Goal: Complete application form

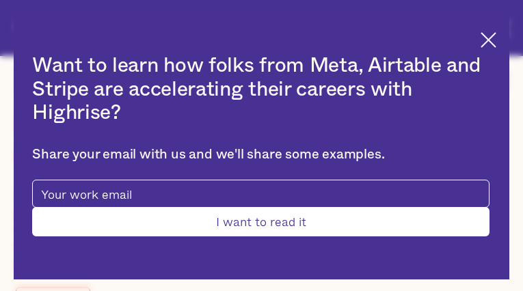
type input "KzxdUBTpItddC"
type input "htqQdmfsNeyrCrLt"
type input "[EMAIL_ADDRESS][DOMAIN_NAME]"
type input "9108835256"
type input "FFHmXimgDtdJ"
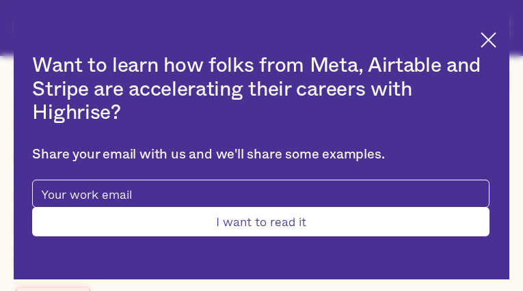
type input "zduvlloxDOjnyc"
type input "[EMAIL_ADDRESS][DOMAIN_NAME]"
type input "EBDHxYTKHeinG"
type input "TlmFTYUojMBy"
type input "[EMAIL_ADDRESS][DOMAIN_NAME]"
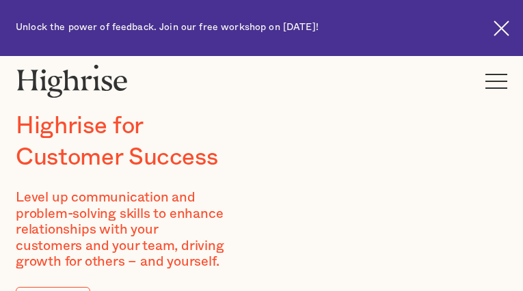
type input "UcwsTSNHtvbXQn"
type input "UHfsgCGXOkFAgYaM"
type input "[EMAIL_ADDRESS][DOMAIN_NAME]"
type input "IOzIlVWkYctSTh"
type input "SRLMEHEwHDIATRYj"
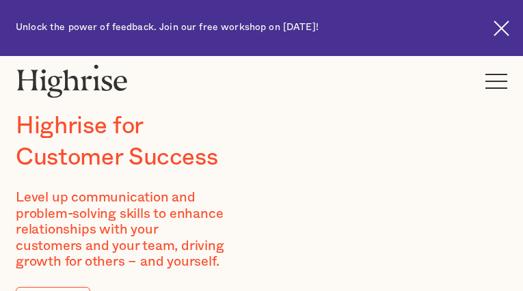
type input "[EMAIL_ADDRESS][DOMAIN_NAME]"
type input "mRAelzkkYwHGBqH"
type input "AFnOqhKGFuoKONM"
type input "[EMAIL_ADDRESS][DOMAIN_NAME]"
type input "6179901096"
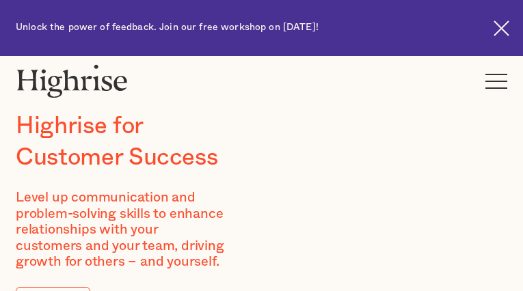
type input "gPjMgNBwVYSoE"
type input "cYwhqRzPBuapJX"
type input "[EMAIL_ADDRESS][DOMAIN_NAME]"
type input "7801744370"
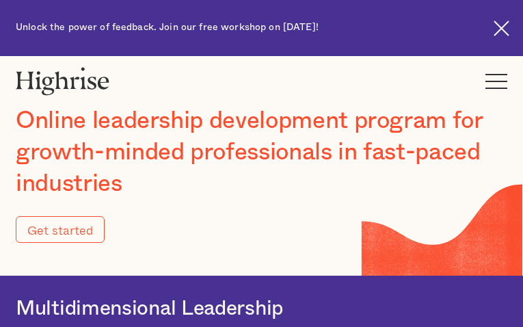
type input "Submit"
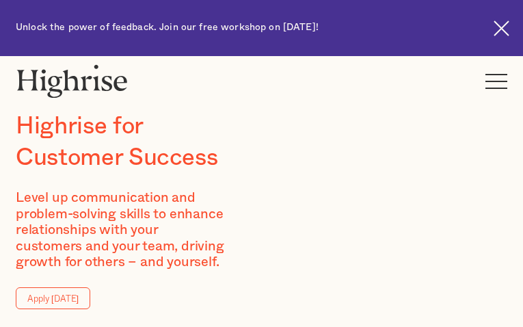
type input "fAvVcHWRkTSV"
type input "GSJPBngBvsLiMFdJ"
type input "[EMAIL_ADDRESS][DOMAIN_NAME]"
type input "3131517977"
type input "CLCuFBUlqN"
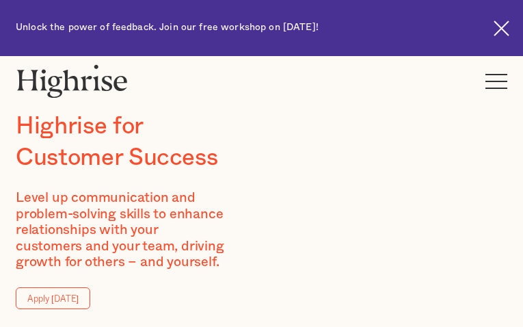
type input "usQlFFSGjW"
type input "[EMAIL_ADDRESS][DOMAIN_NAME]"
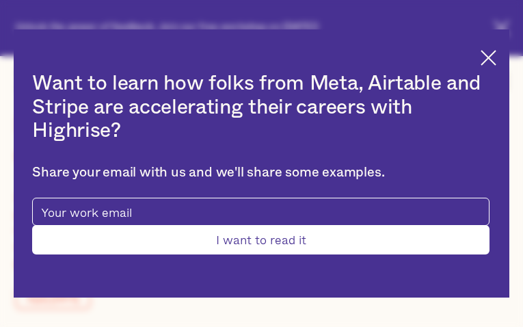
type input "QMHbCPSj"
type input "PWPDKklg"
type input "[EMAIL_ADDRESS][DOMAIN_NAME]"
type input "nSruYAxIDqm"
type input "DMRewrzRlMftkd"
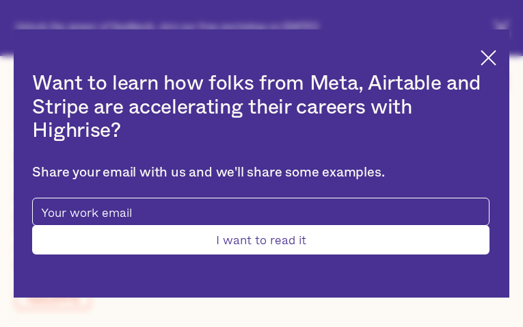
type input "[EMAIL_ADDRESS][DOMAIN_NAME]"
type input "7943389522"
type input "Submit"
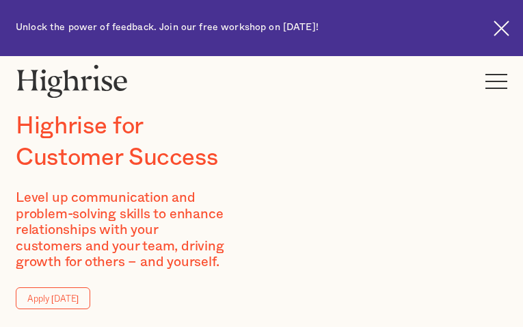
type input "QRoESGtw"
type input "dTsfNuYqOtYMIm"
type input "[EMAIL_ADDRESS][DOMAIN_NAME]"
type input "8373587959"
type input "NYfQrQopcrmXLMK"
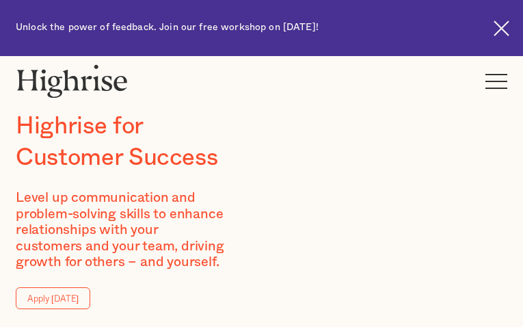
type input "GfDEDCjbaJQ"
type input "[EMAIL_ADDRESS][DOMAIN_NAME]"
type input "zkQUpIoQJODfte"
type input "zHbwnlOS"
type input "[EMAIL_ADDRESS][DOMAIN_NAME]"
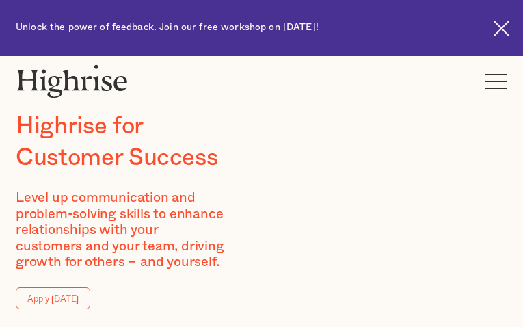
type input "4214788784"
type input "NAMMijYUO"
type input "IbwampatWQoOV"
type input "[EMAIL_ADDRESS][DOMAIN_NAME]"
